Goal: Task Accomplishment & Management: Manage account settings

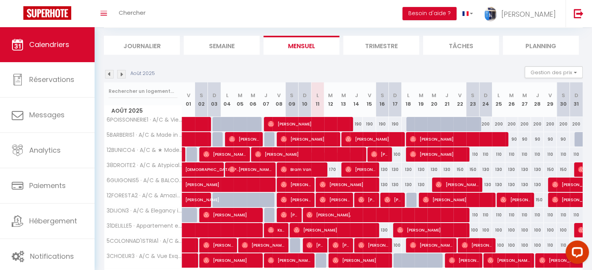
scroll to position [78, 0]
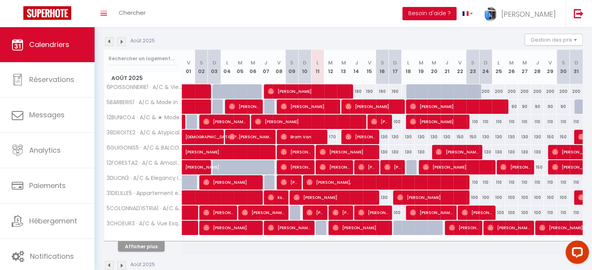
click at [385, 151] on div "130" at bounding box center [382, 152] width 13 height 14
type input "130"
type input "[PERSON_NAME] 16 Août 2025"
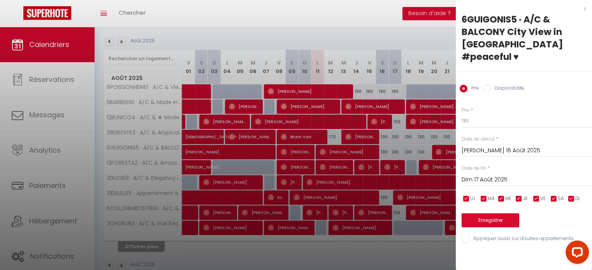
click at [478, 175] on input "Dim 17 Août 2025" at bounding box center [527, 180] width 130 height 10
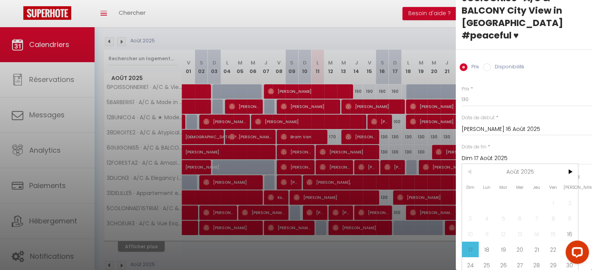
scroll to position [33, 0]
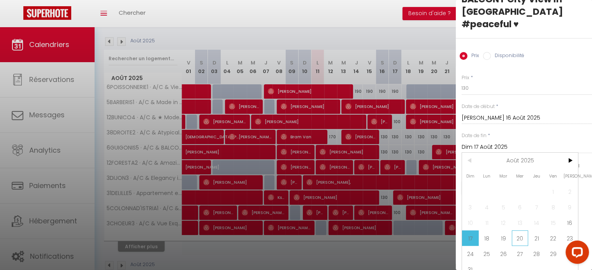
click at [524, 231] on span "20" at bounding box center [520, 239] width 17 height 16
type input "Mer 20 Août 2025"
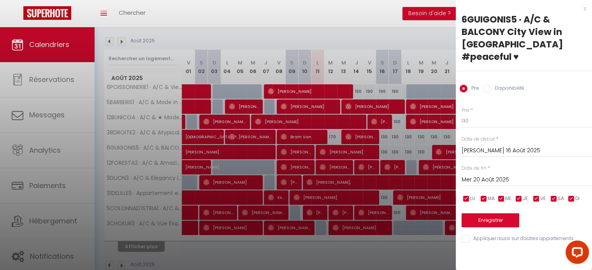
scroll to position [0, 0]
click at [464, 114] on input "130" at bounding box center [527, 121] width 130 height 14
type input "10"
click at [498, 214] on button "Enregistrer" at bounding box center [491, 221] width 58 height 14
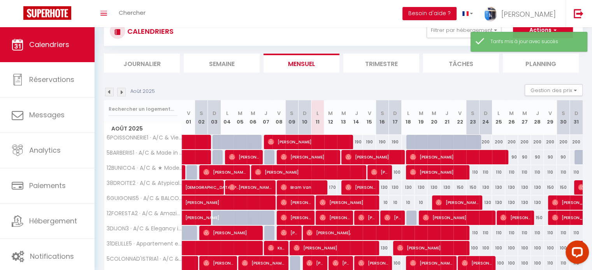
scroll to position [78, 0]
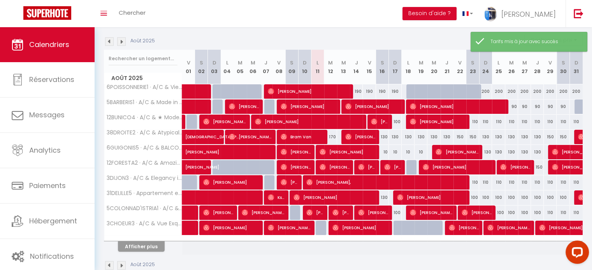
click at [383, 151] on div "10" at bounding box center [382, 152] width 13 height 14
type input "10"
type input "[PERSON_NAME] 16 Août 2025"
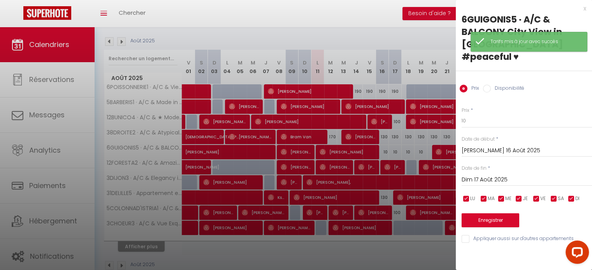
click at [486, 175] on input "Dim 17 Août 2025" at bounding box center [527, 180] width 130 height 10
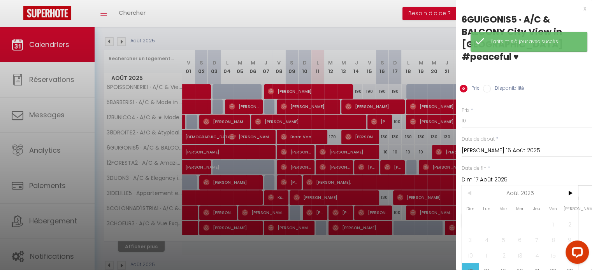
click at [519, 263] on span "20" at bounding box center [520, 271] width 17 height 16
type input "Mer 20 Août 2025"
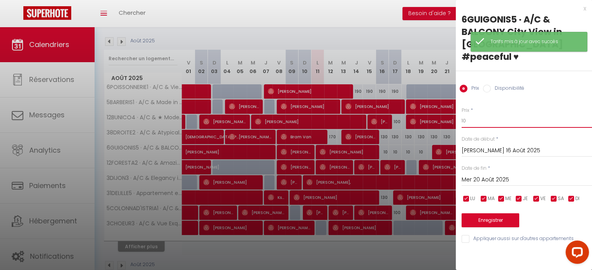
click at [463, 114] on input "10" at bounding box center [527, 121] width 130 height 14
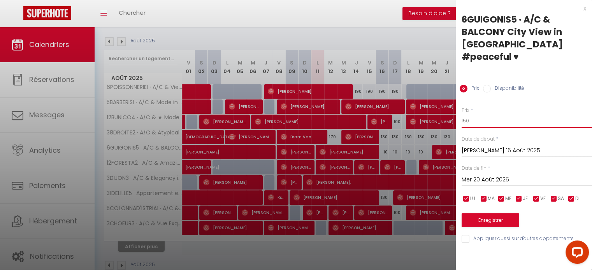
type input "150"
click at [493, 214] on button "Enregistrer" at bounding box center [491, 221] width 58 height 14
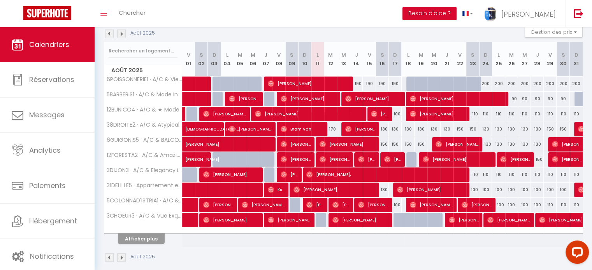
scroll to position [93, 0]
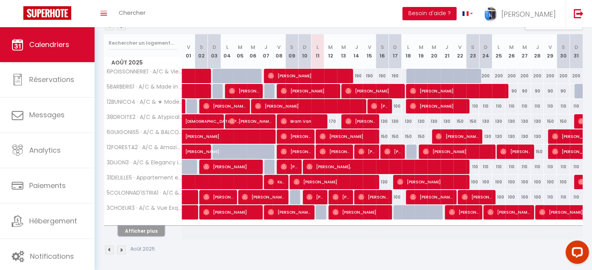
click at [149, 228] on button "Afficher plus" at bounding box center [141, 231] width 47 height 11
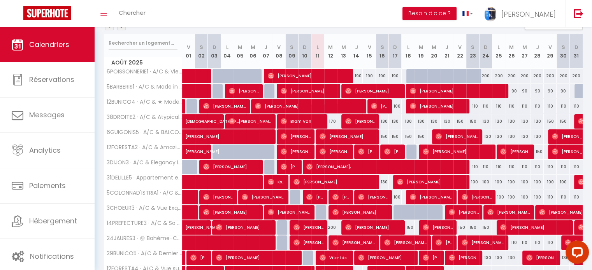
scroll to position [132, 0]
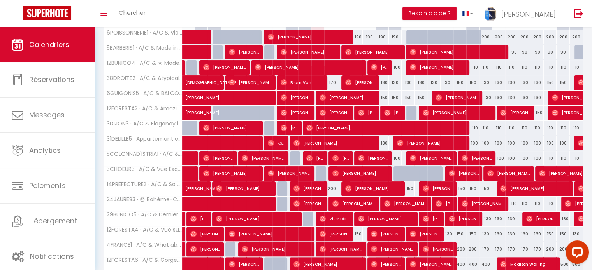
click at [459, 262] on div "400" at bounding box center [459, 265] width 13 height 14
type input "400"
type input "Ven 22 Août 2025"
type input "Sam 23 Août 2025"
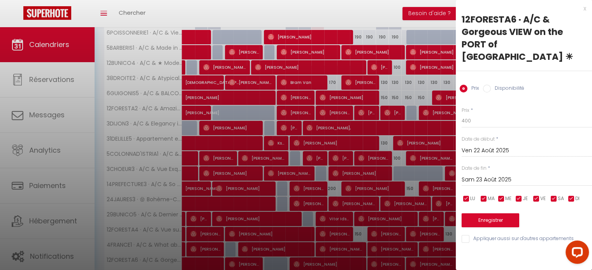
click at [585, 9] on div "x" at bounding box center [521, 8] width 130 height 9
select select
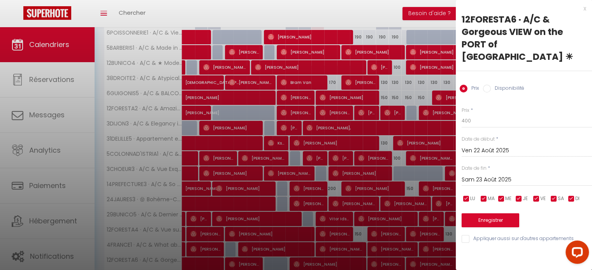
select select
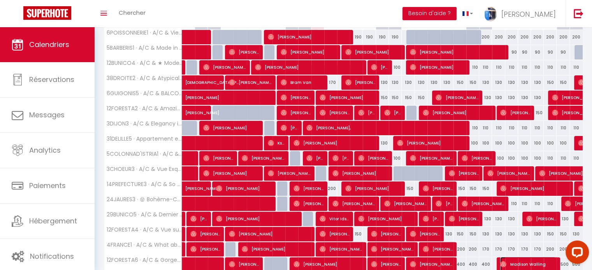
click at [501, 262] on img at bounding box center [503, 265] width 6 height 6
select select "OK"
select select "0"
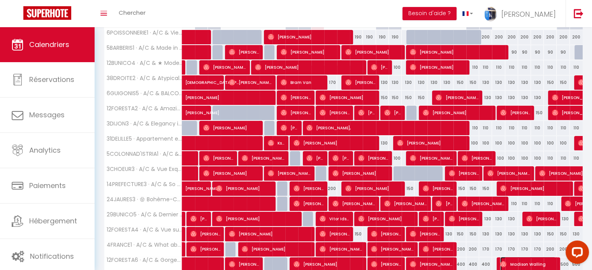
select select "1"
select select
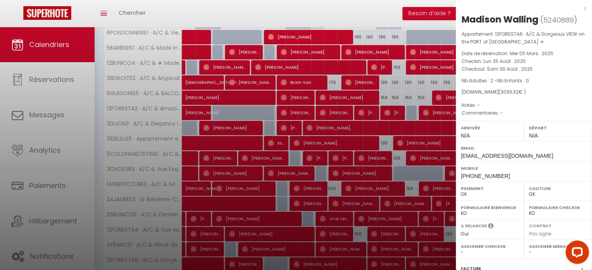
click at [579, 9] on div "x" at bounding box center [521, 8] width 130 height 9
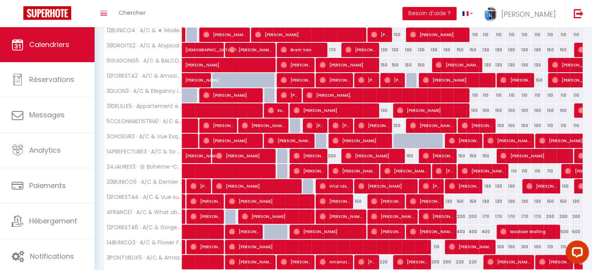
scroll to position [210, 0]
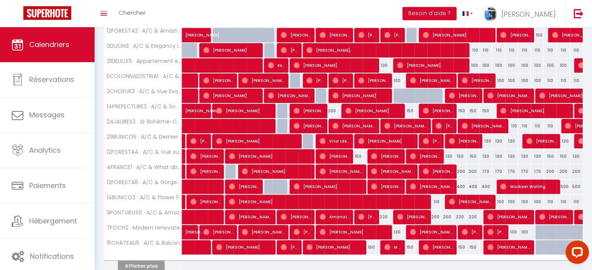
click at [462, 185] on div "400" at bounding box center [459, 187] width 13 height 14
type input "400"
type input "Ven 22 Août 2025"
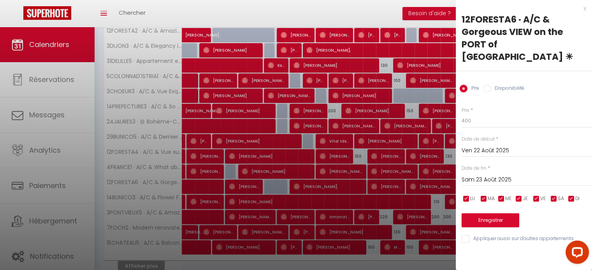
click at [486, 175] on input "Sam 23 Août 2025" at bounding box center [527, 180] width 130 height 10
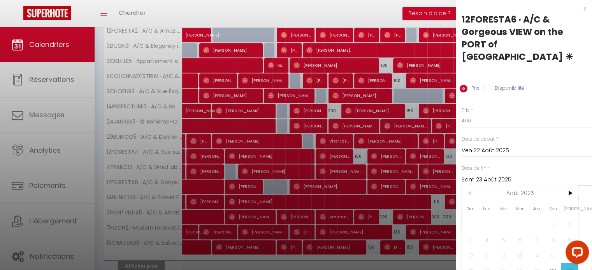
scroll to position [33, 0]
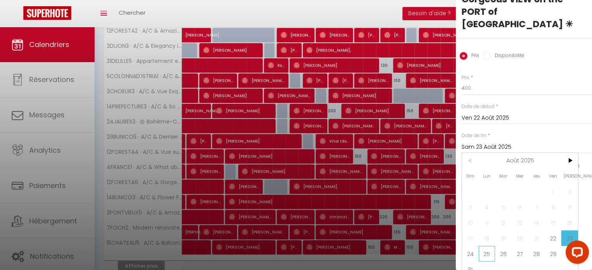
click at [490, 246] on span "25" at bounding box center [487, 254] width 17 height 16
type input "Lun 25 Août 2025"
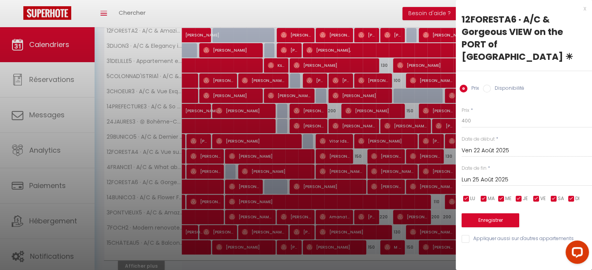
scroll to position [0, 0]
drag, startPoint x: 464, startPoint y: 107, endPoint x: 458, endPoint y: 109, distance: 5.6
click at [458, 109] on div "Prix * 400 Statut * Disponible Indisponible Date de début * Ven 22 Août 2025 < …" at bounding box center [524, 170] width 136 height 147
type input "500"
click at [497, 214] on button "Enregistrer" at bounding box center [491, 221] width 58 height 14
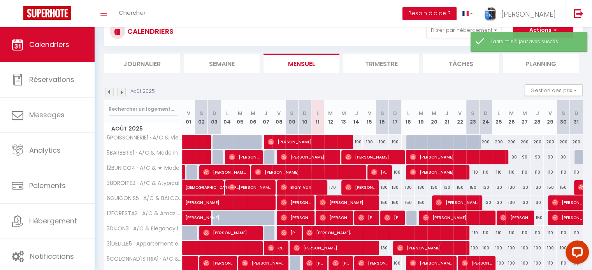
scroll to position [93, 0]
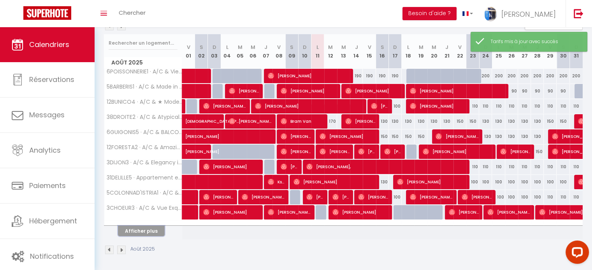
click at [154, 230] on button "Afficher plus" at bounding box center [141, 231] width 47 height 11
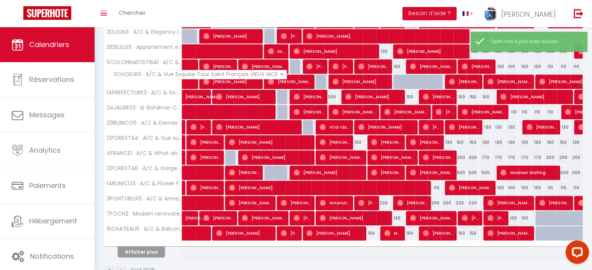
scroll to position [244, 0]
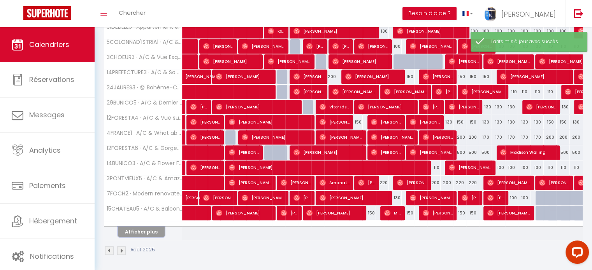
click at [142, 228] on button "Afficher plus" at bounding box center [141, 232] width 47 height 11
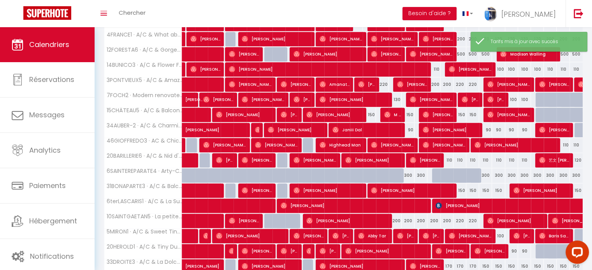
scroll to position [361, 0]
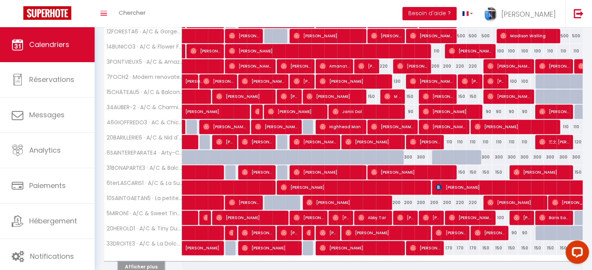
click at [152, 263] on button "Afficher plus" at bounding box center [141, 267] width 47 height 11
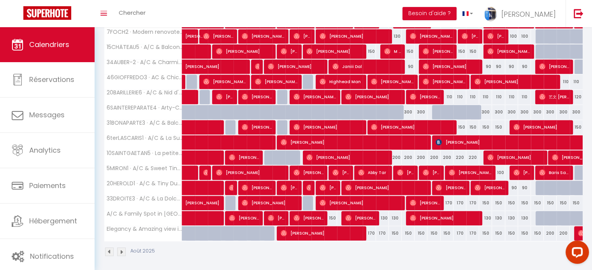
scroll to position [406, 0]
click at [447, 199] on div "170" at bounding box center [447, 203] width 13 height 14
type input "170"
type input "[DEMOGRAPHIC_DATA] 21 Août 2025"
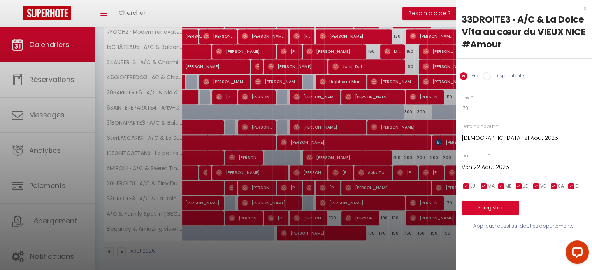
click at [492, 167] on input "Ven 22 Août 2025" at bounding box center [527, 168] width 130 height 10
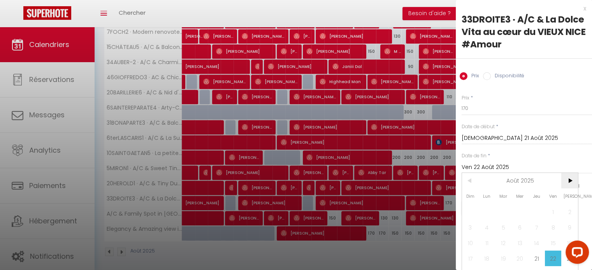
click at [567, 180] on span ">" at bounding box center [569, 181] width 17 height 16
click at [492, 210] on span "1" at bounding box center [487, 212] width 17 height 16
type input "Lun 01 Septembre 2025"
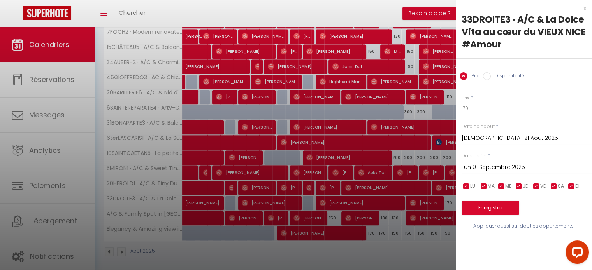
click at [462, 105] on input "170" at bounding box center [527, 109] width 130 height 14
type input "150"
click at [494, 208] on button "Enregistrer" at bounding box center [491, 208] width 58 height 14
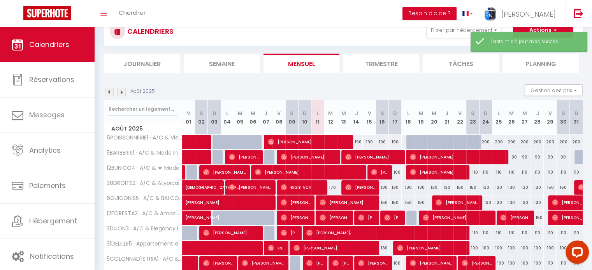
scroll to position [93, 0]
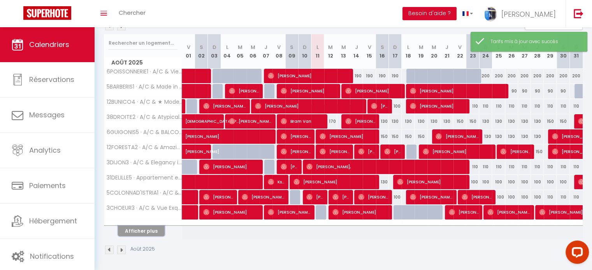
click at [154, 230] on button "Afficher plus" at bounding box center [141, 231] width 47 height 11
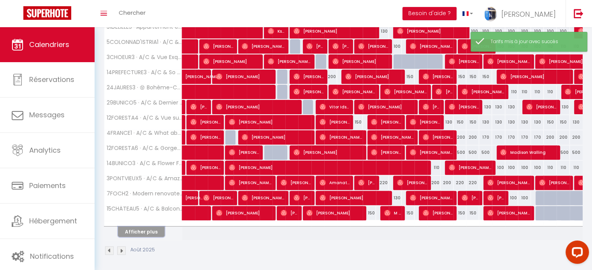
click at [147, 229] on button "Afficher plus" at bounding box center [141, 232] width 47 height 11
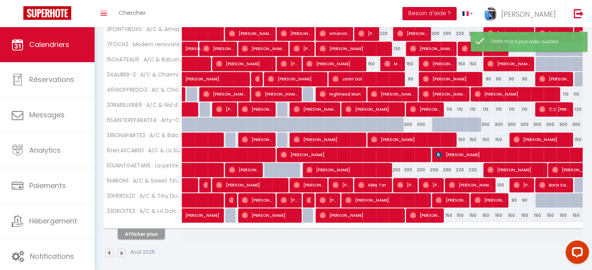
scroll to position [395, 0]
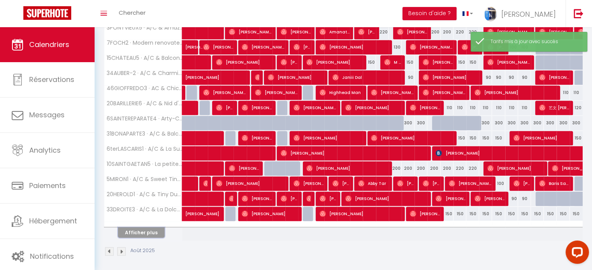
click at [147, 229] on button "Afficher plus" at bounding box center [141, 233] width 47 height 11
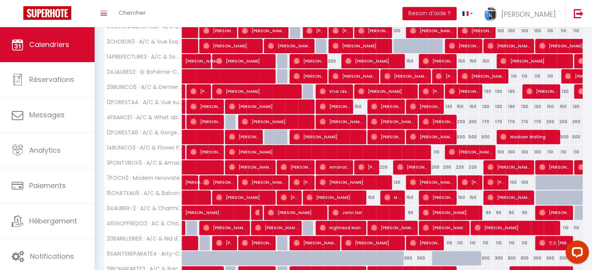
scroll to position [311, 0]
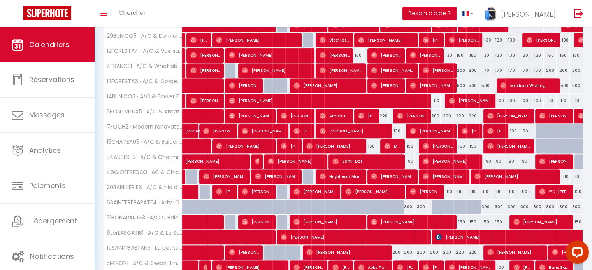
click at [459, 68] on div "200" at bounding box center [459, 70] width 13 height 14
type input "200"
type input "Ven 22 Août 2025"
type input "Sam 23 Août 2025"
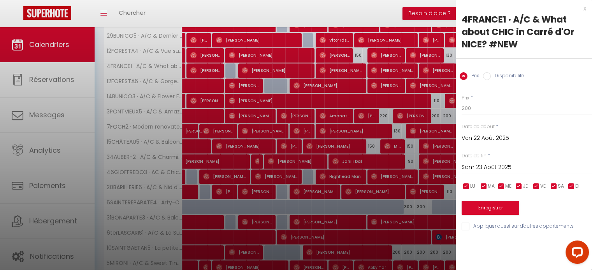
click at [584, 9] on div "x" at bounding box center [521, 8] width 130 height 9
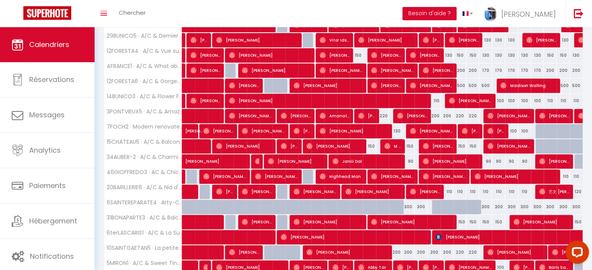
click at [462, 70] on div "200" at bounding box center [459, 70] width 13 height 14
type input "200"
type input "Ven 22 Août 2025"
type input "Sam 23 Août 2025"
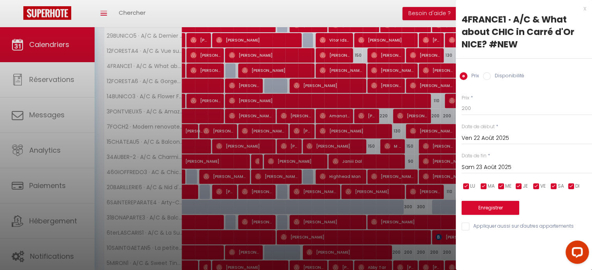
click at [583, 9] on div "x" at bounding box center [521, 8] width 130 height 9
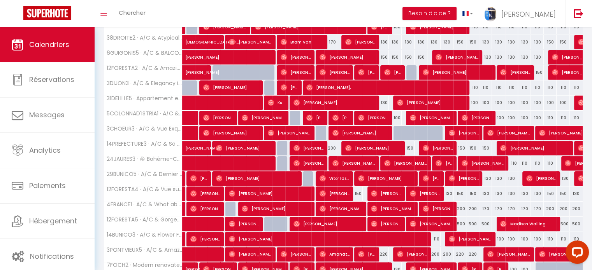
scroll to position [0, 0]
